Goal: Check status: Check status

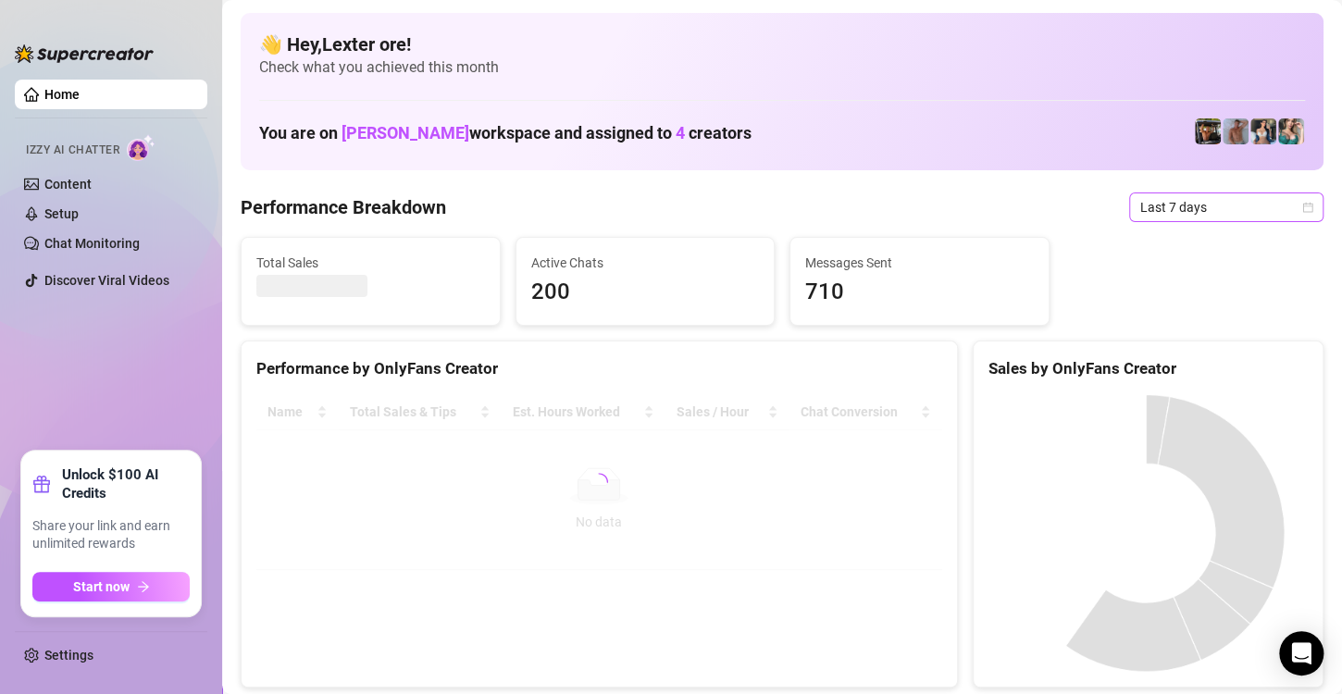
click at [1302, 202] on icon "calendar" at bounding box center [1307, 207] width 11 height 11
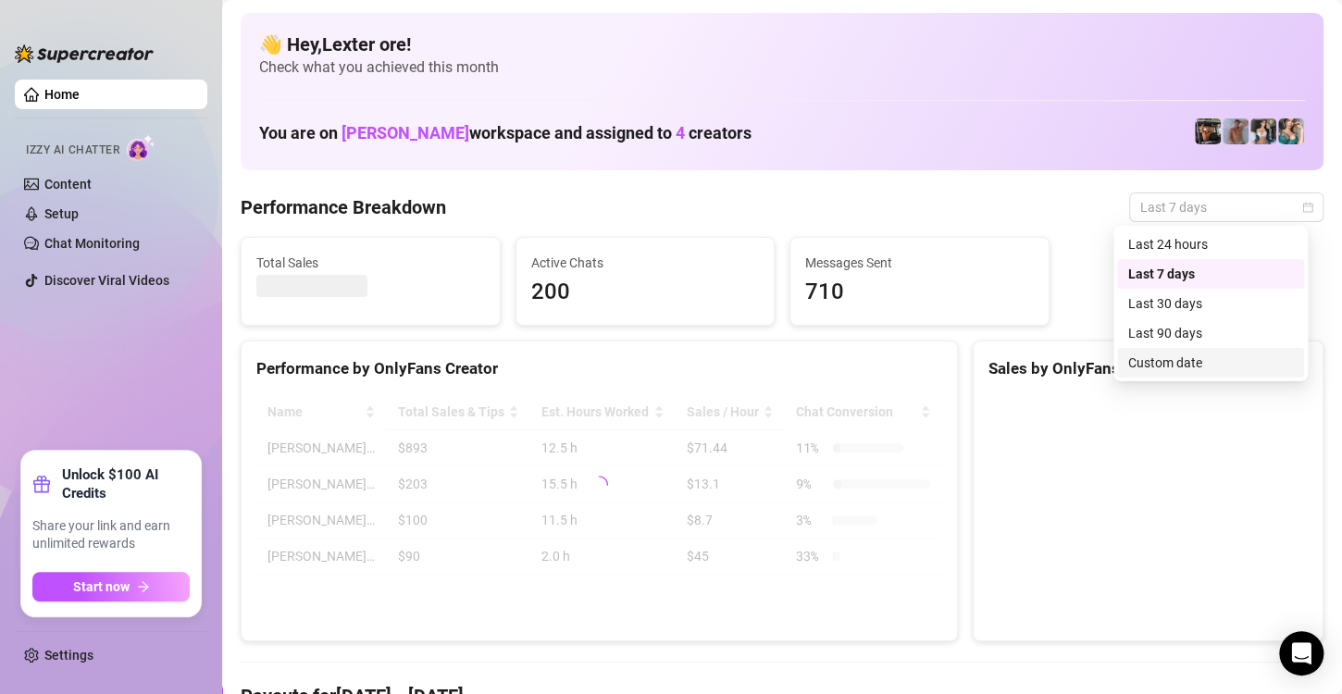
click at [1213, 366] on div "Custom date" at bounding box center [1210, 363] width 165 height 20
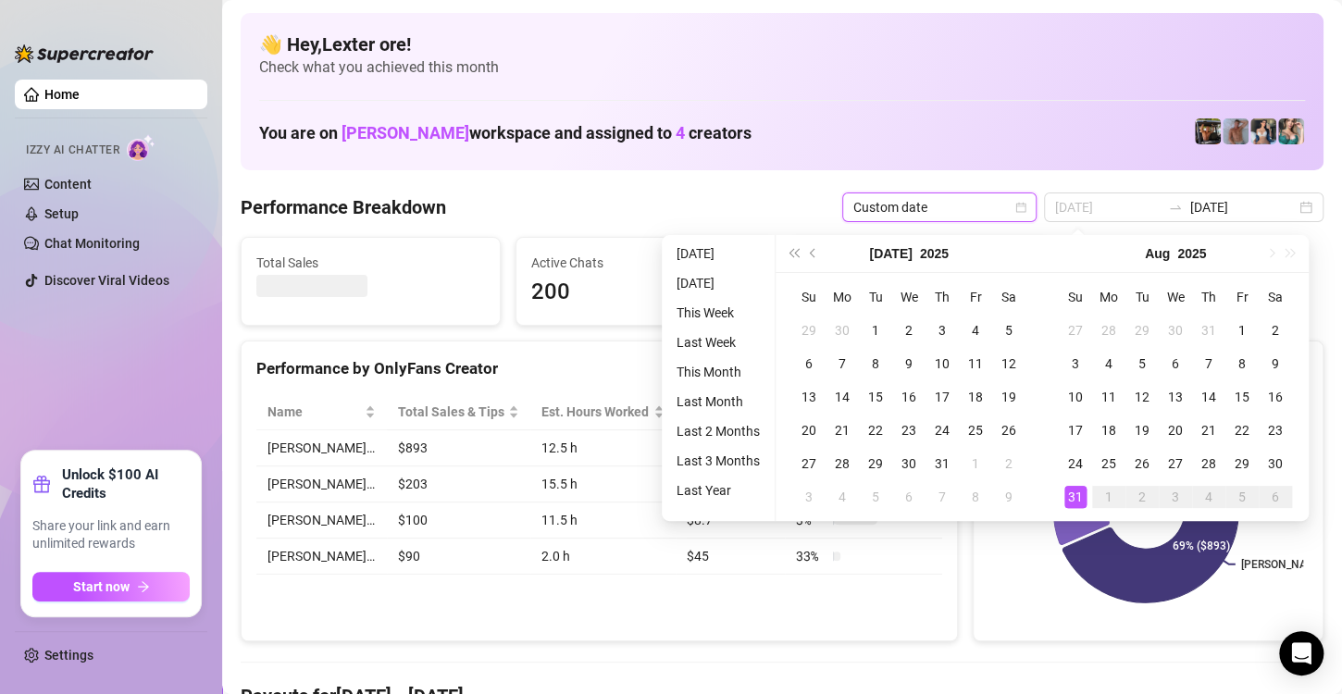
click at [1077, 500] on div "31" at bounding box center [1075, 497] width 22 height 22
click at [1077, 499] on div "31" at bounding box center [1075, 497] width 22 height 22
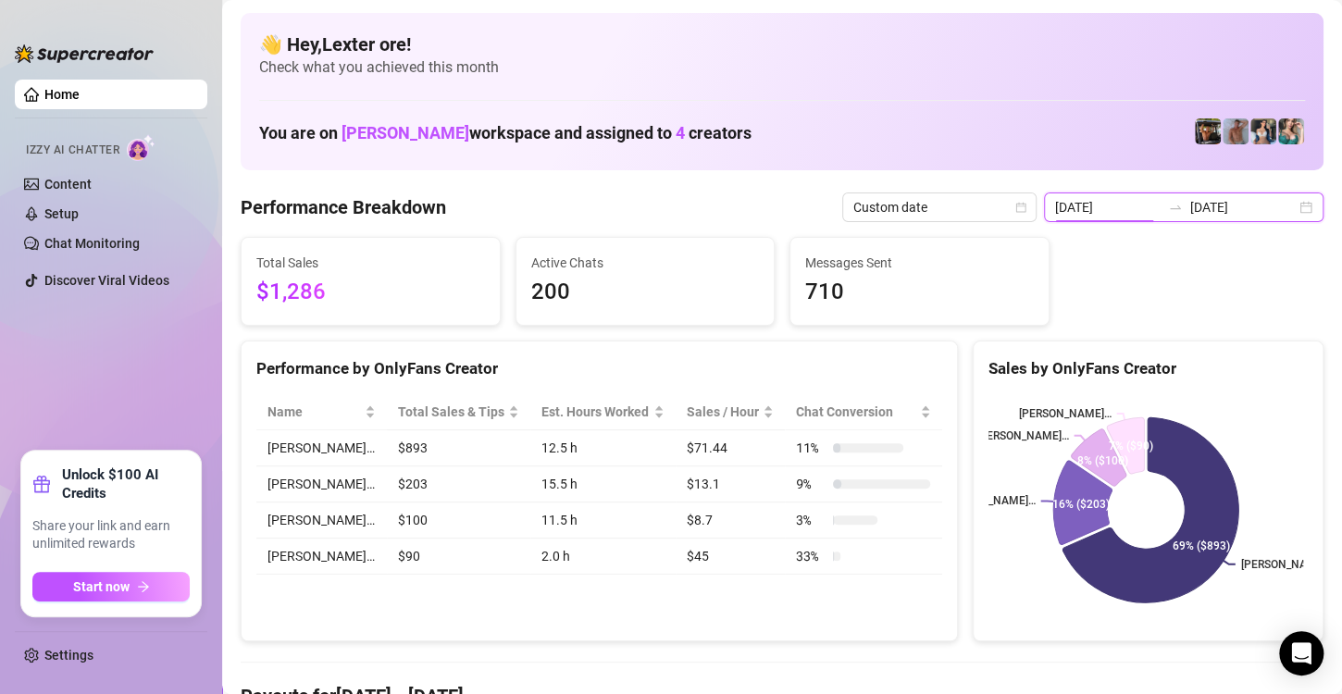
click at [1106, 205] on input "[DATE]" at bounding box center [1108, 207] width 106 height 20
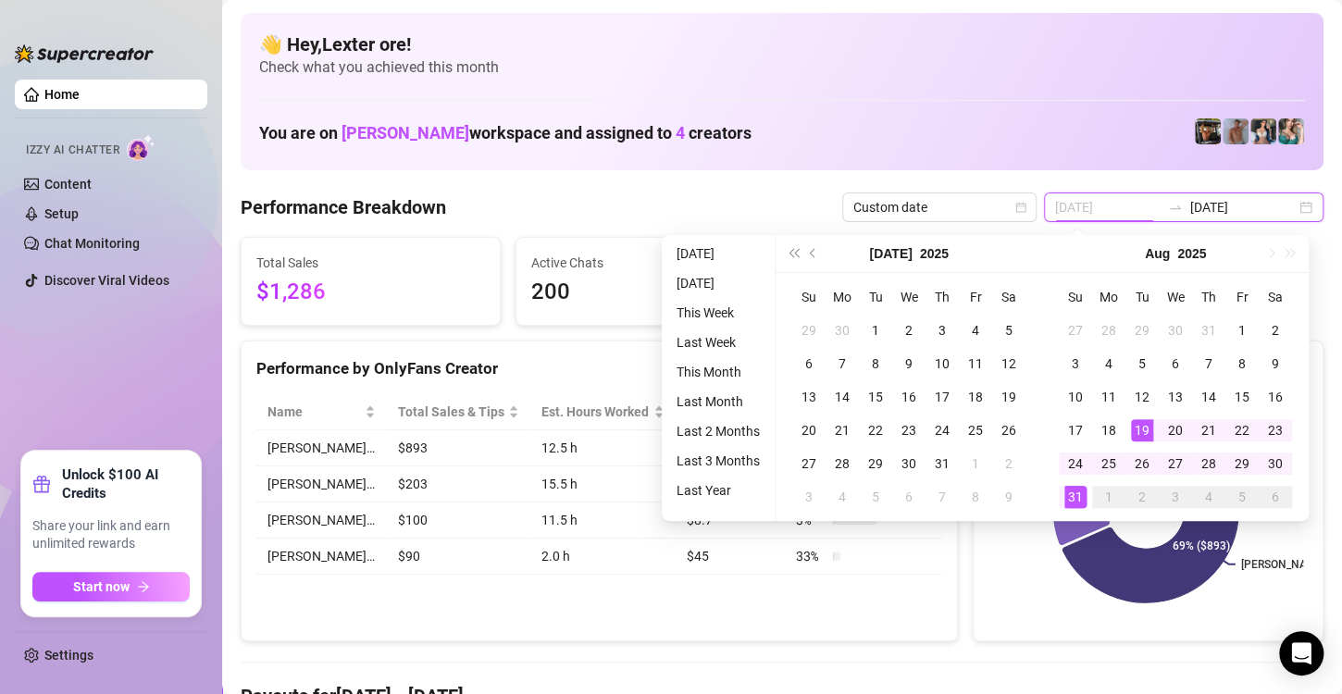
type input "[DATE]"
click at [1081, 492] on div "31" at bounding box center [1075, 497] width 22 height 22
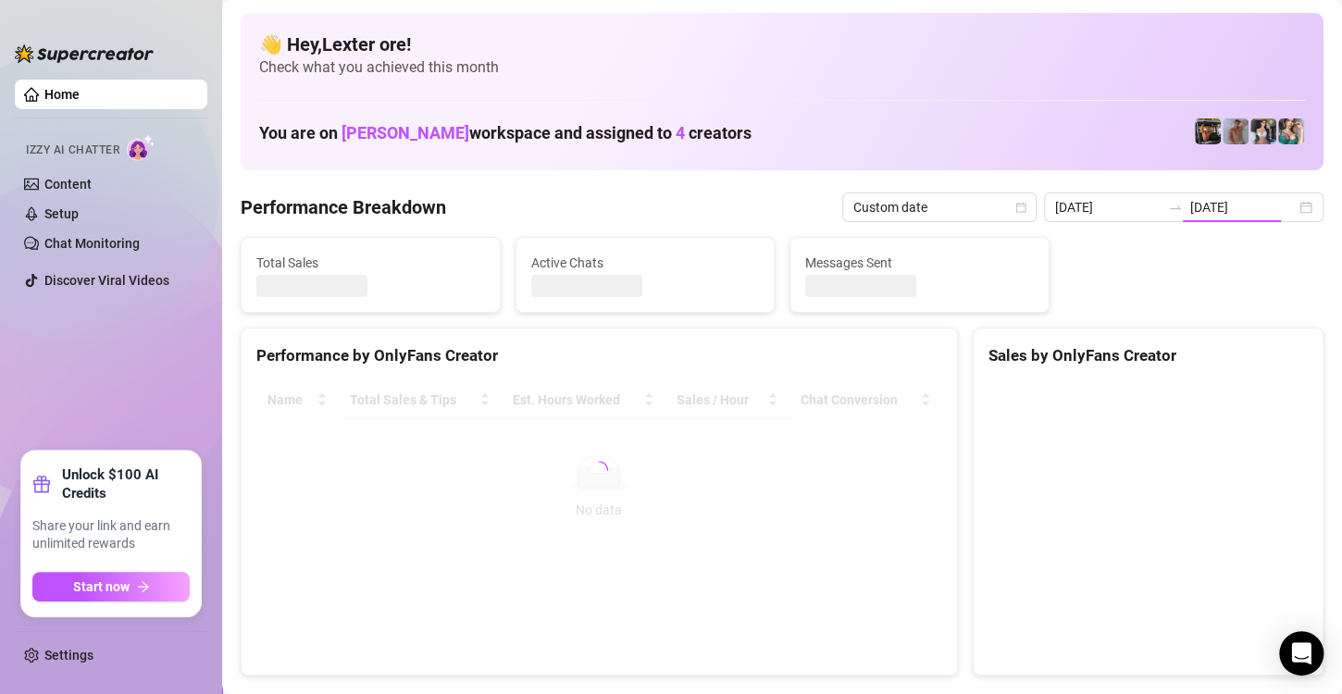
type input "[DATE]"
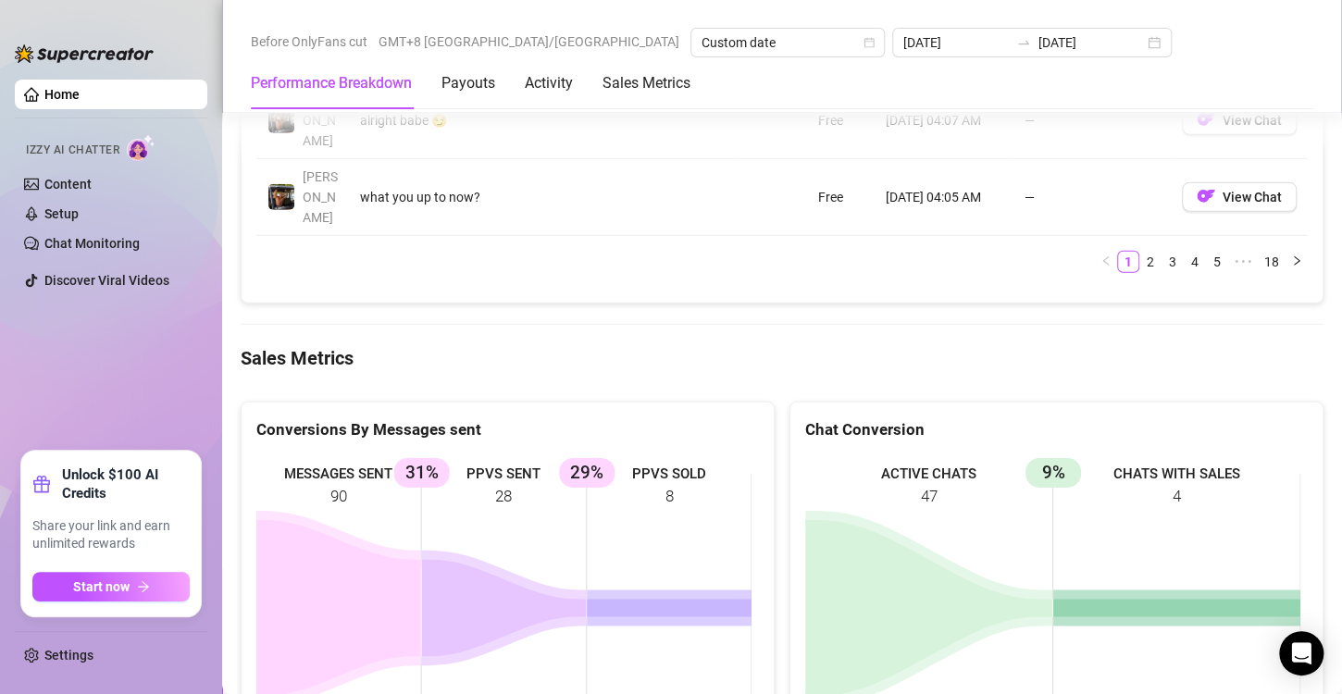
scroll to position [2592, 0]
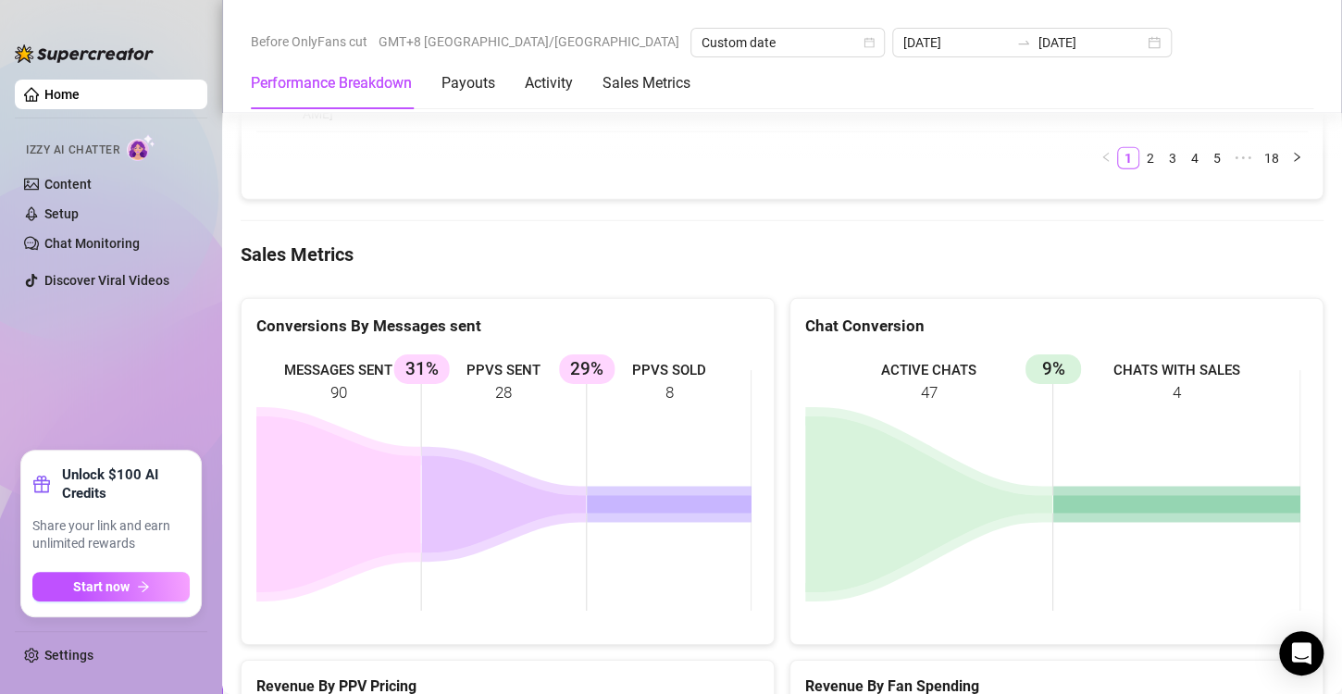
drag, startPoint x: 677, startPoint y: 185, endPoint x: 617, endPoint y: 184, distance: 59.2
click at [639, 352] on rect at bounding box center [503, 491] width 495 height 278
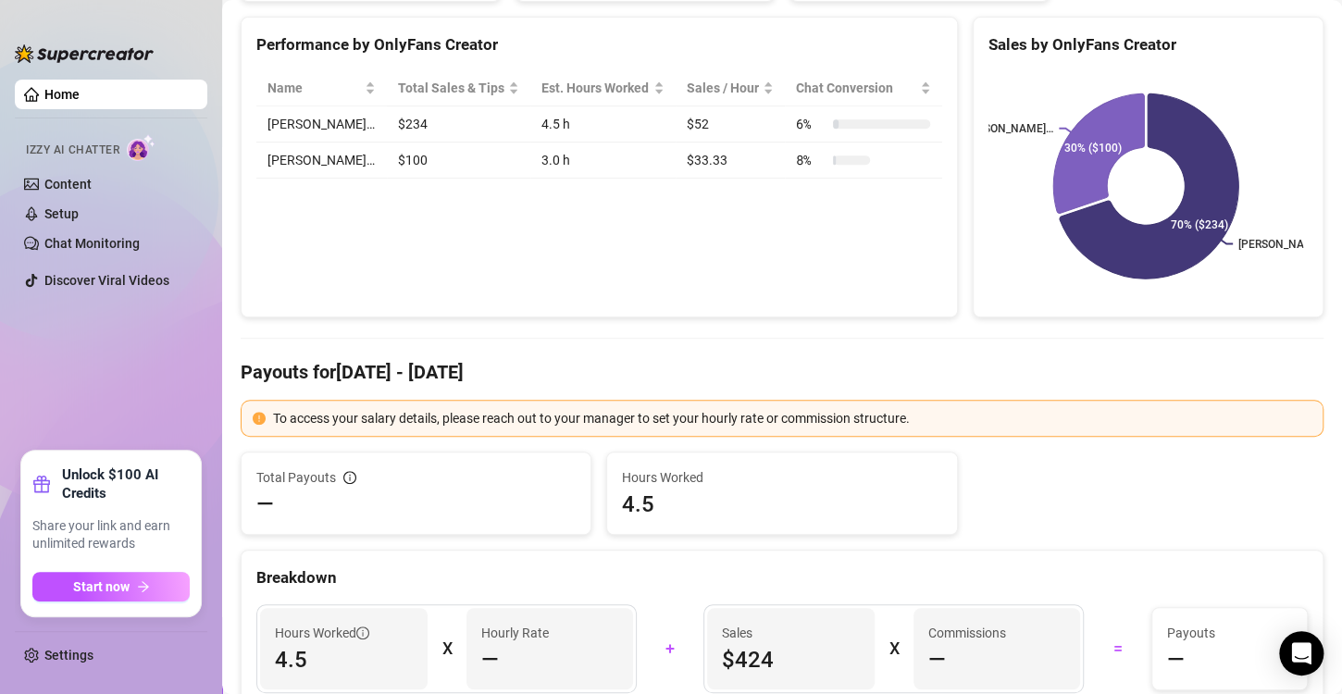
scroll to position [0, 0]
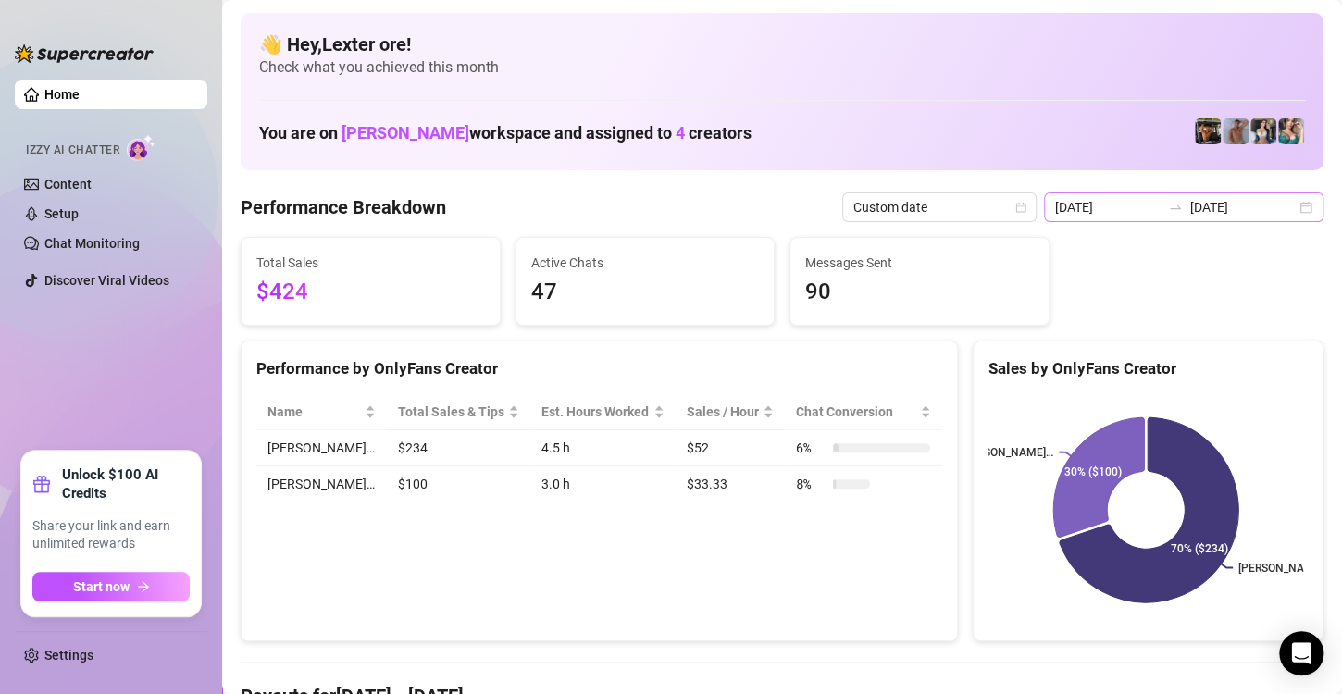
click at [1285, 214] on div "[DATE] [DATE]" at bounding box center [1184, 208] width 280 height 30
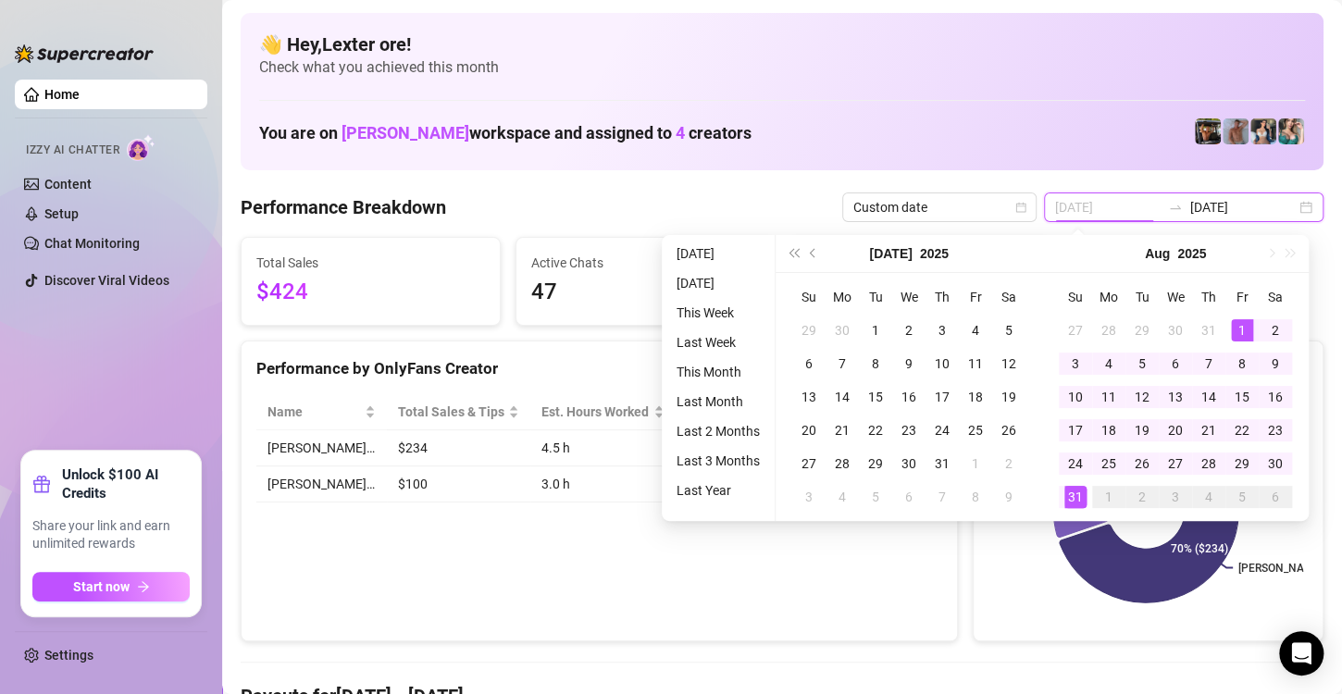
type input "[DATE]"
click at [1238, 332] on div "1" at bounding box center [1242, 330] width 22 height 22
type input "[DATE]"
click at [1075, 491] on div "31" at bounding box center [1075, 497] width 22 height 22
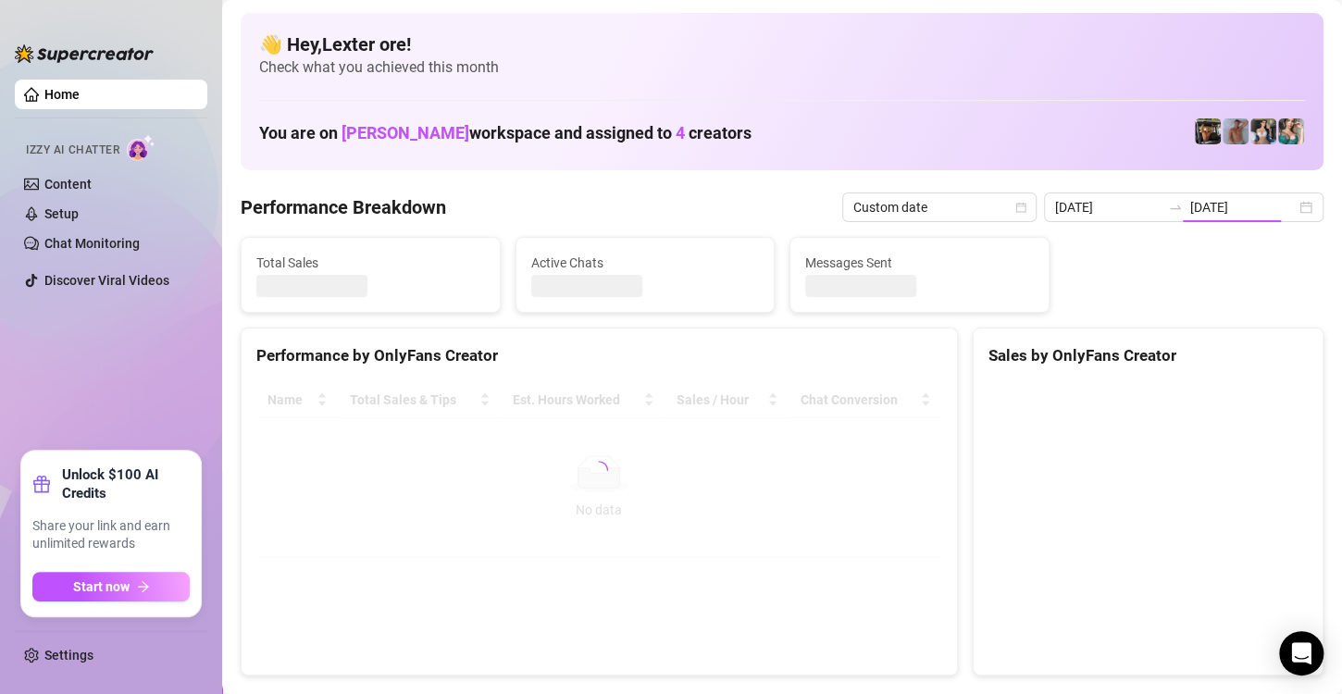
type input "[DATE]"
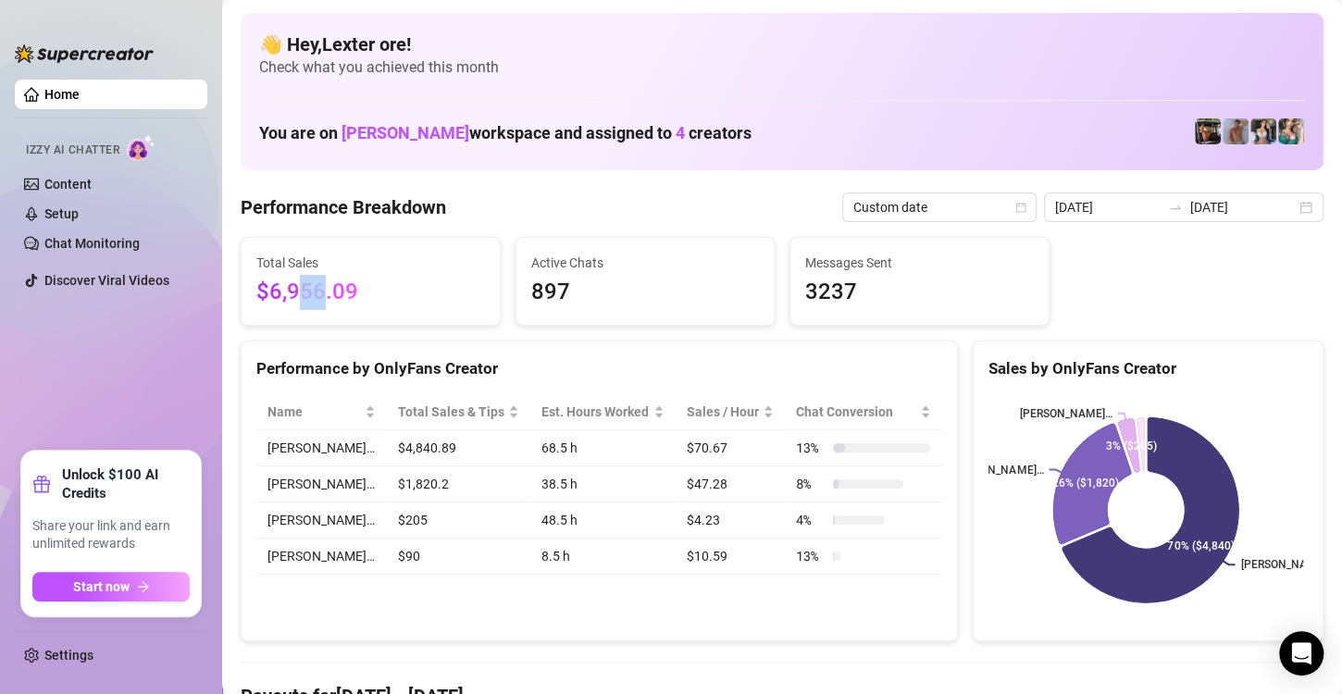
drag, startPoint x: 299, startPoint y: 297, endPoint x: 321, endPoint y: 299, distance: 22.3
click at [321, 299] on span "$6,956.09" at bounding box center [370, 292] width 229 height 35
